Goal: Information Seeking & Learning: Learn about a topic

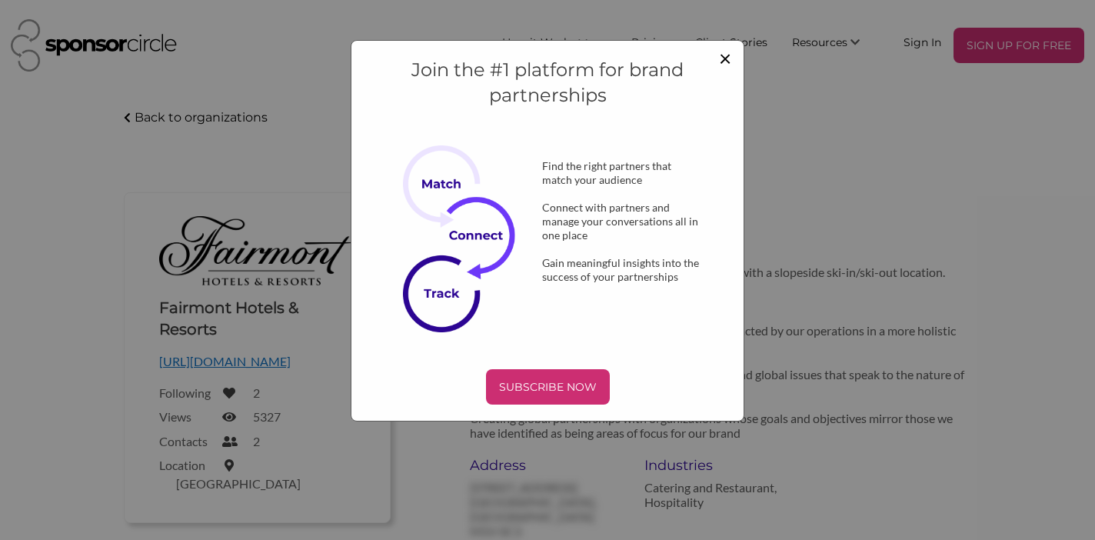
click at [724, 57] on span "×" at bounding box center [725, 58] width 12 height 26
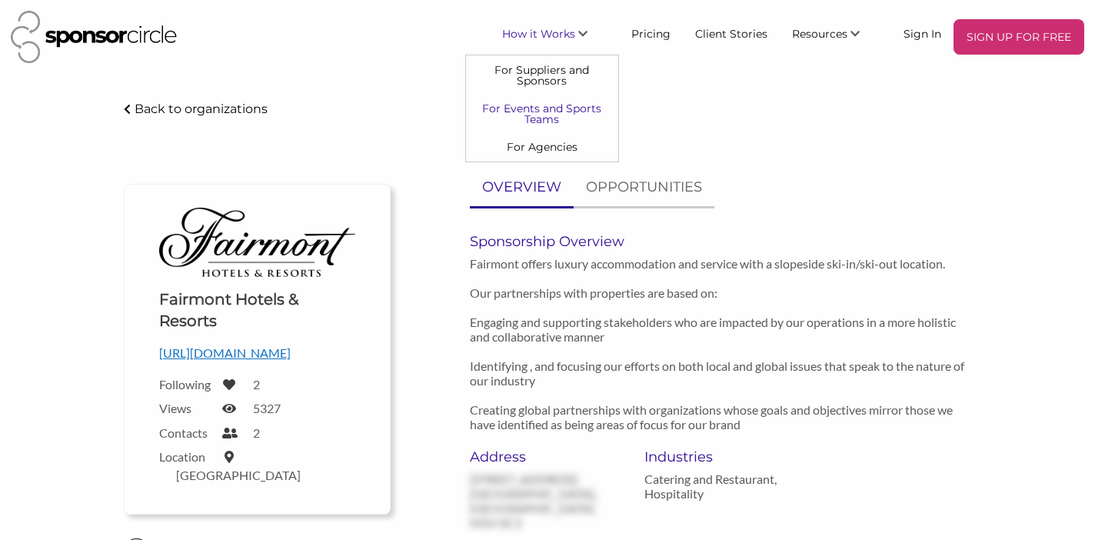
click at [551, 104] on link "For Events and Sports Teams" at bounding box center [542, 114] width 152 height 38
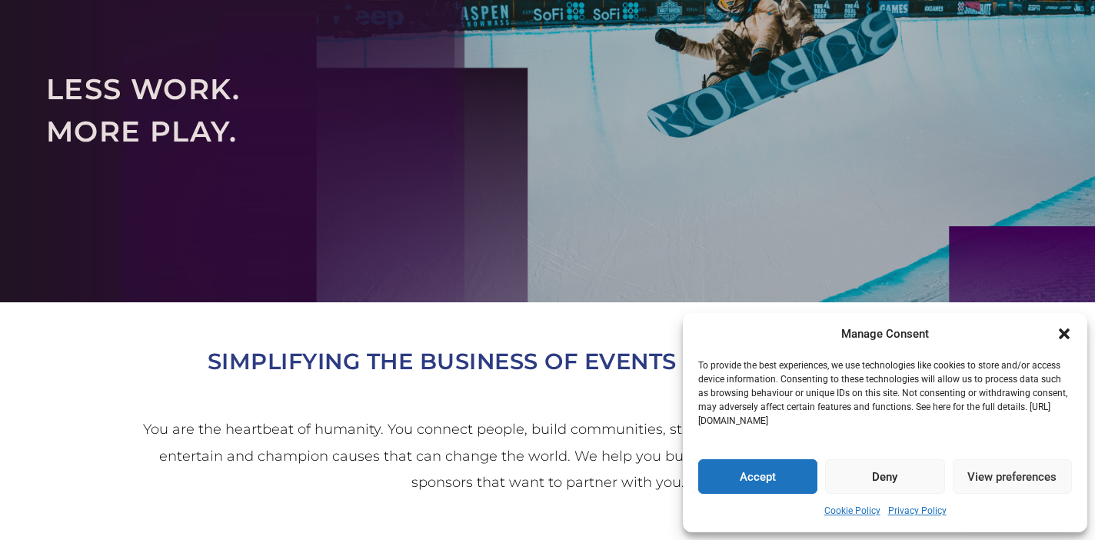
scroll to position [192, 0]
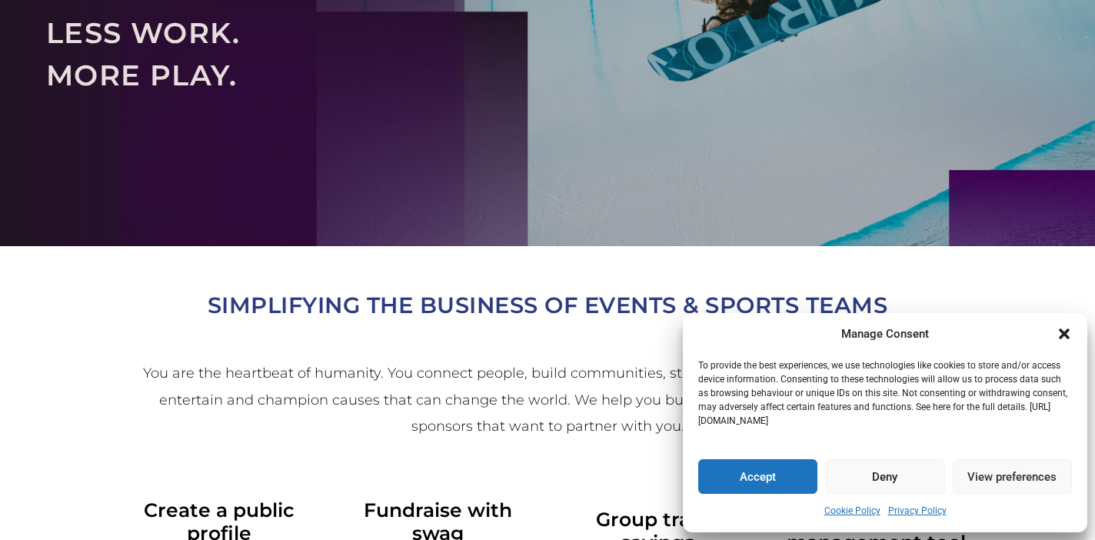
click at [1068, 335] on icon "Close dialogue" at bounding box center [1064, 333] width 15 height 15
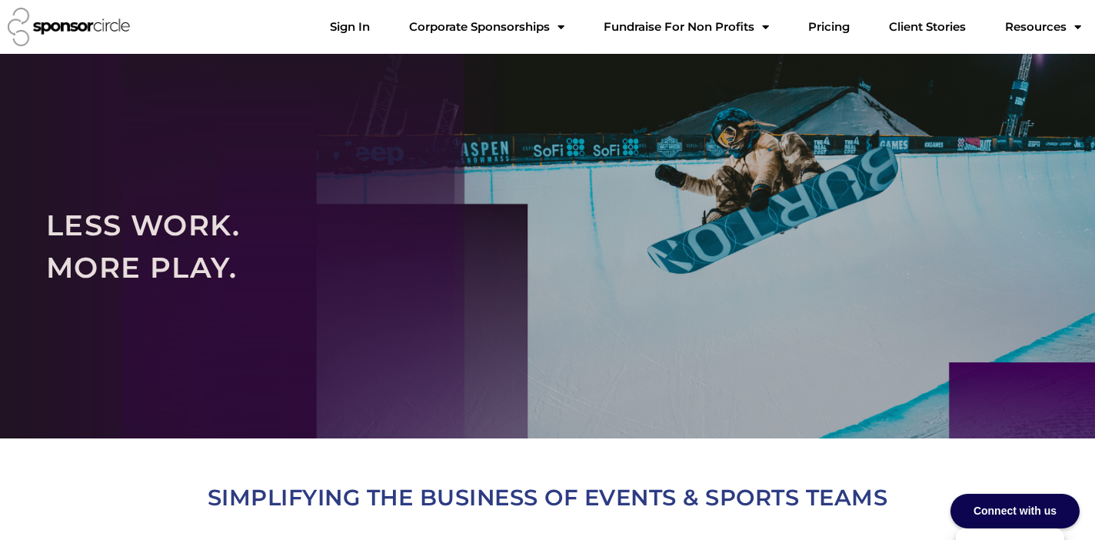
scroll to position [0, 0]
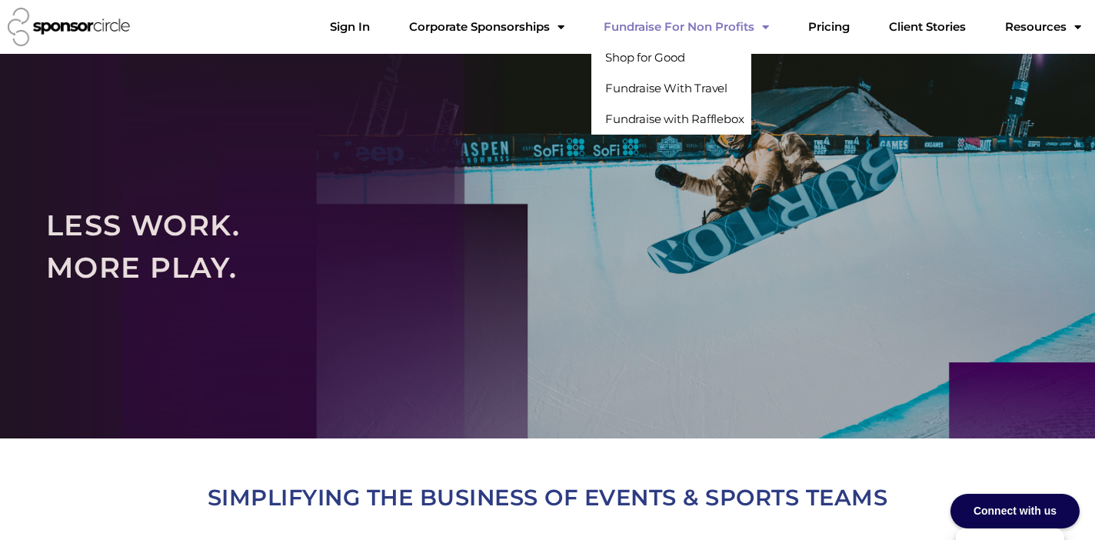
click at [691, 32] on link "Fundraise For Non Profits" at bounding box center [686, 27] width 190 height 31
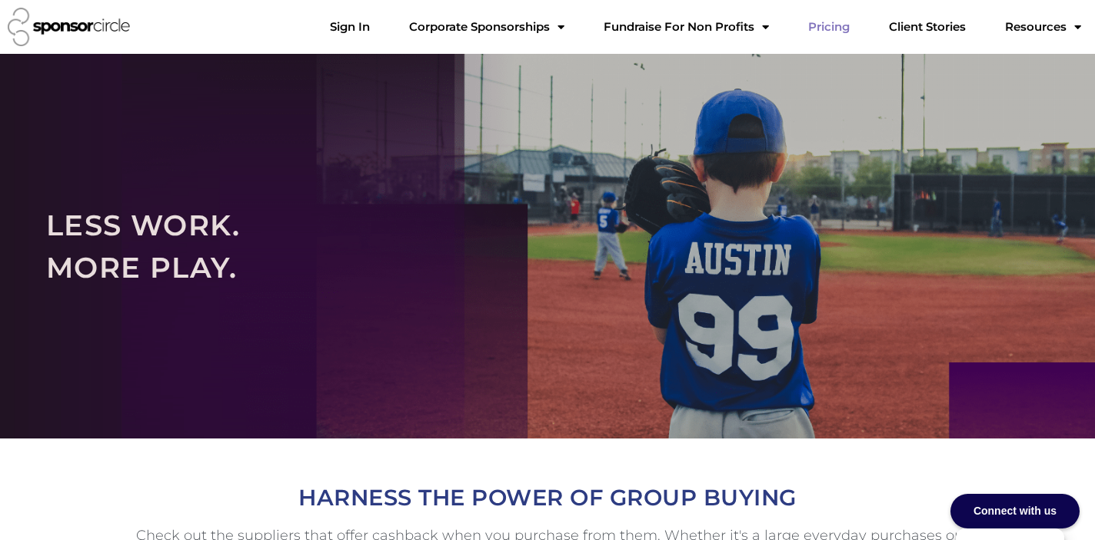
click at [861, 20] on link "Pricing" at bounding box center [829, 27] width 66 height 31
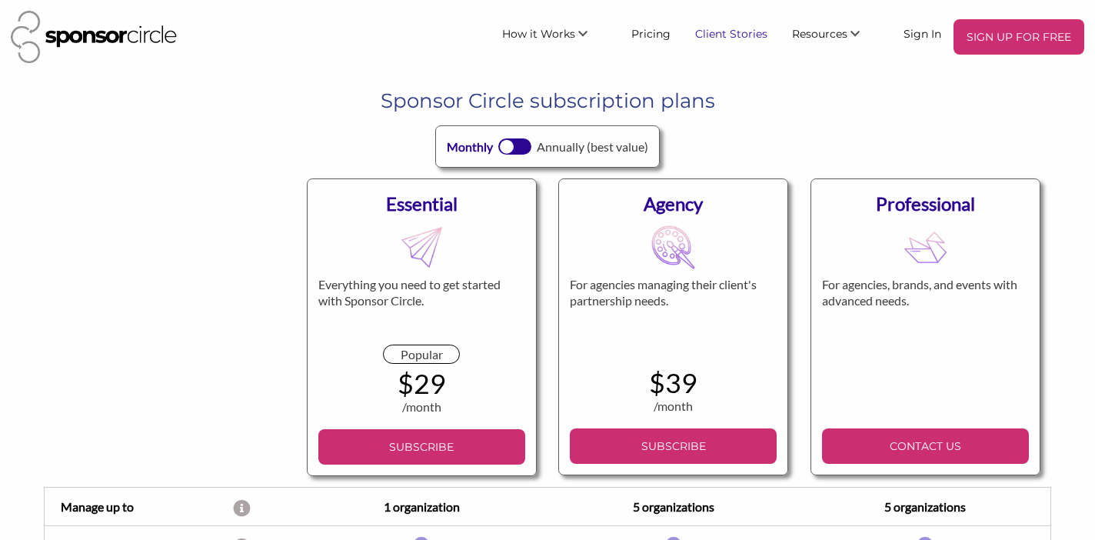
click at [743, 33] on link "Client Stories" at bounding box center [731, 33] width 97 height 28
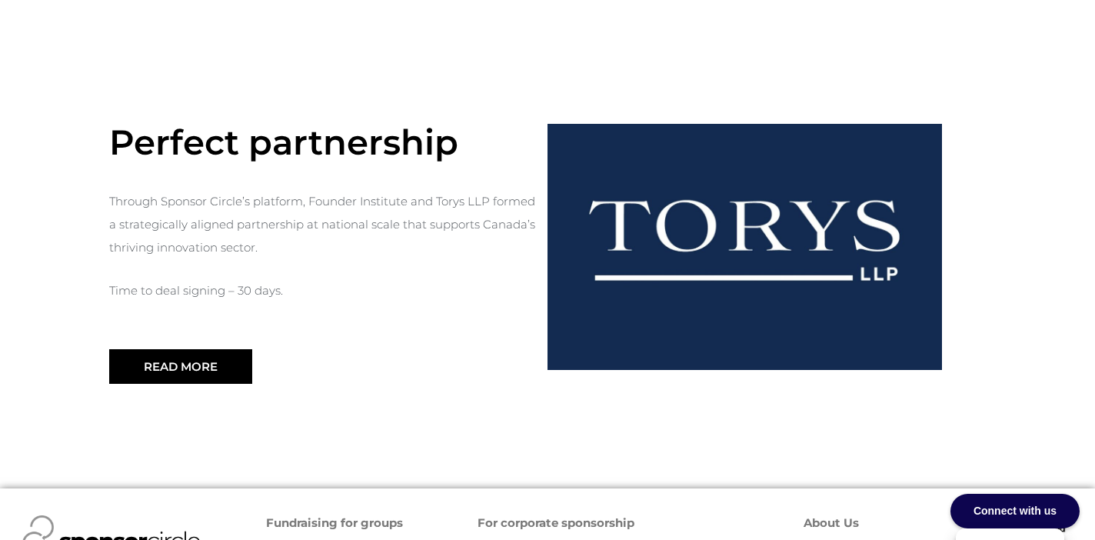
scroll to position [1794, 0]
